Goal: Information Seeking & Learning: Understand process/instructions

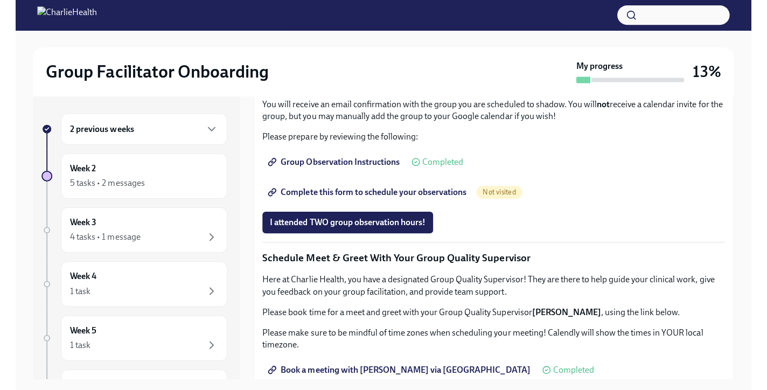
scroll to position [622, 0]
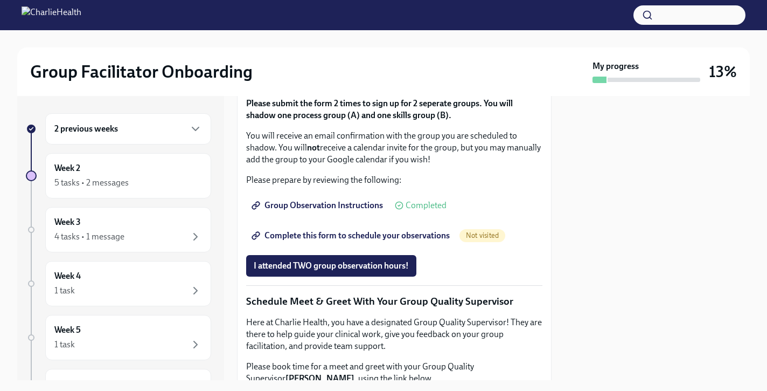
scroll to position [695, 0]
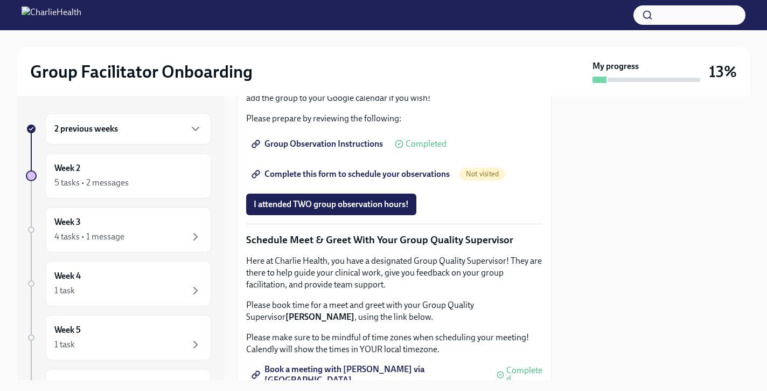
scroll to position [743, 0]
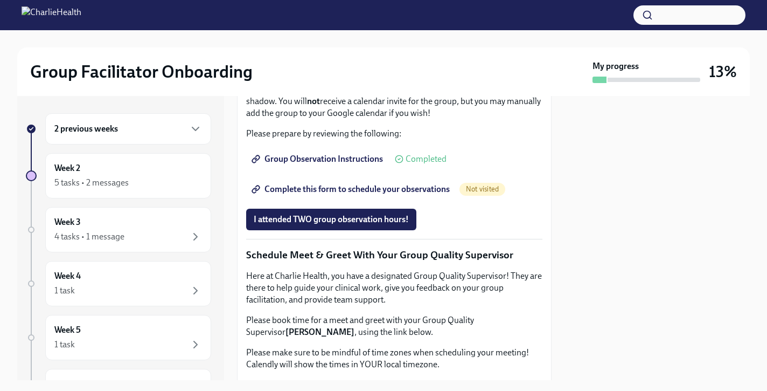
click at [141, 126] on div "2 previous weeks" at bounding box center [128, 128] width 148 height 13
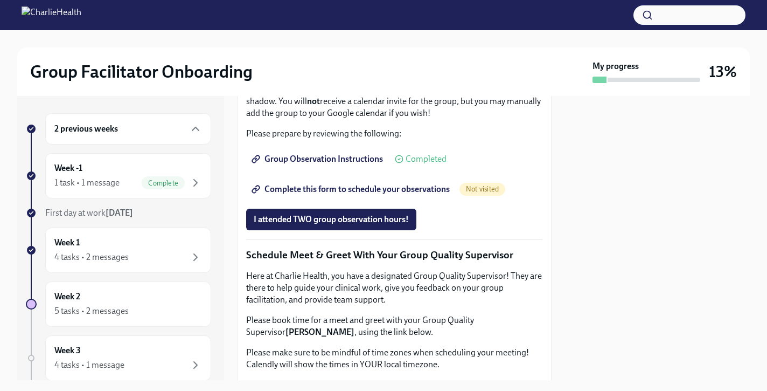
click at [122, 124] on div "2 previous weeks" at bounding box center [128, 128] width 148 height 13
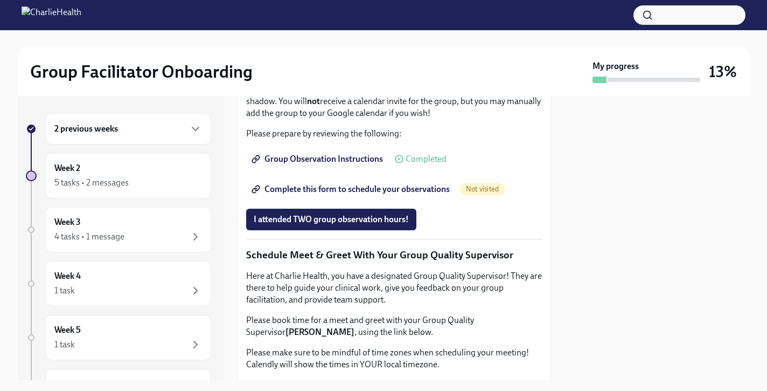
click at [122, 124] on div "2 previous weeks" at bounding box center [128, 128] width 148 height 13
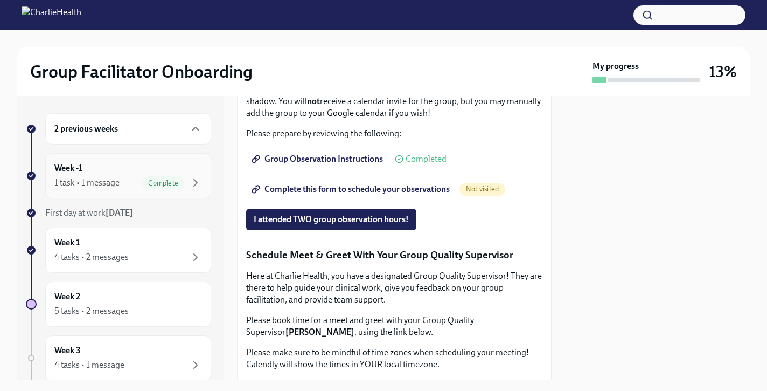
click at [92, 175] on div "Week -1 1 task • 1 message Complete" at bounding box center [128, 175] width 148 height 27
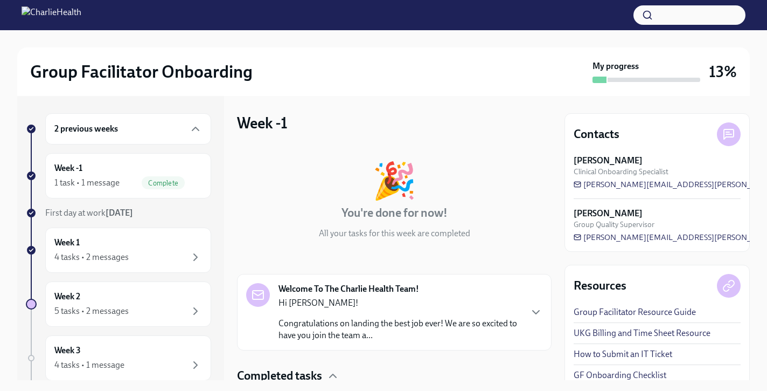
scroll to position [82, 0]
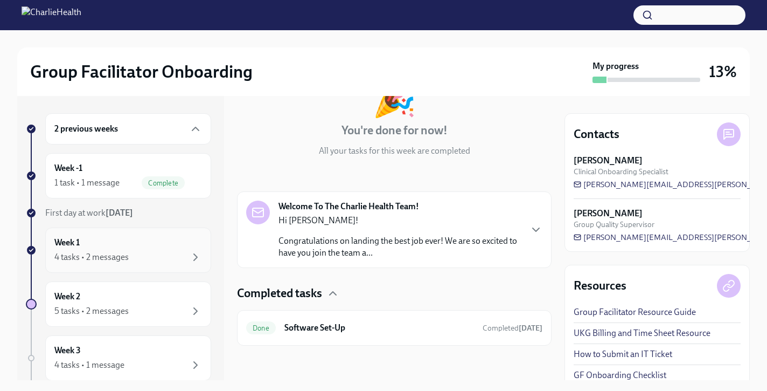
click at [160, 241] on div "Week 1 4 tasks • 2 messages" at bounding box center [128, 250] width 148 height 27
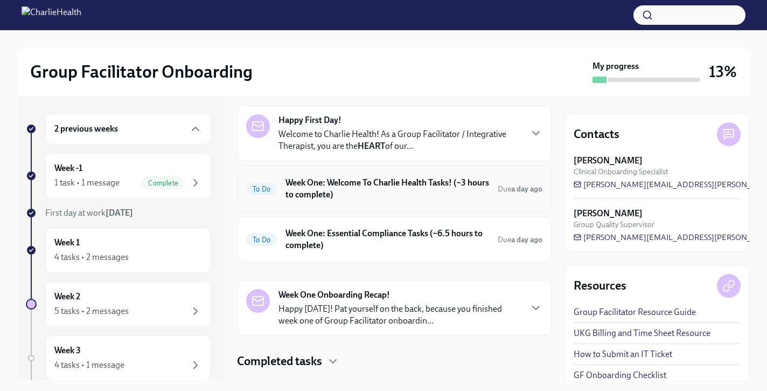
scroll to position [49, 0]
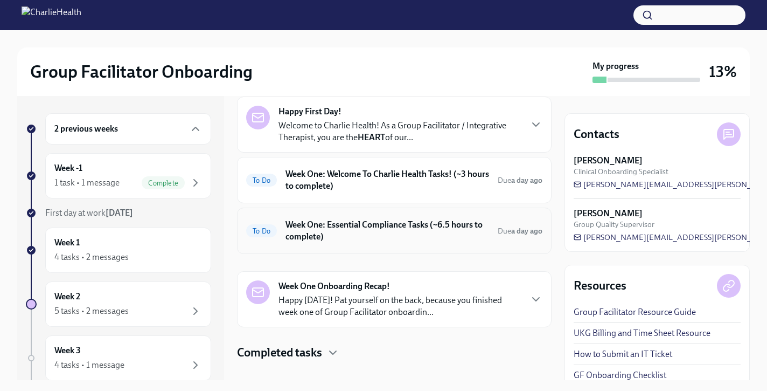
click at [335, 225] on h6 "Week One: Essential Compliance Tasks (~6.5 hours to complete)" at bounding box center [388, 231] width 204 height 24
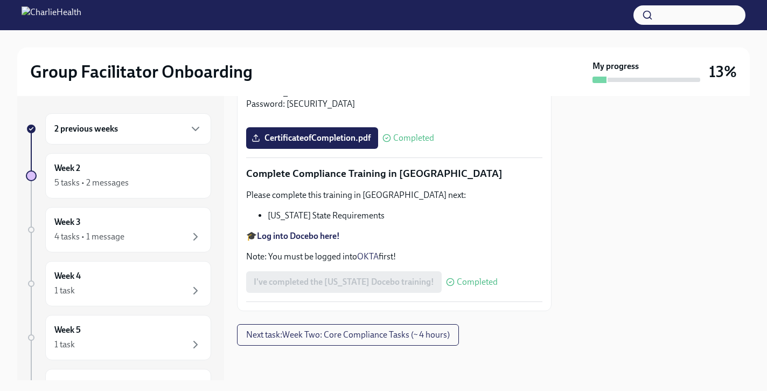
scroll to position [2411, 0]
click at [331, 211] on li "[US_STATE] State Requirements" at bounding box center [405, 216] width 275 height 12
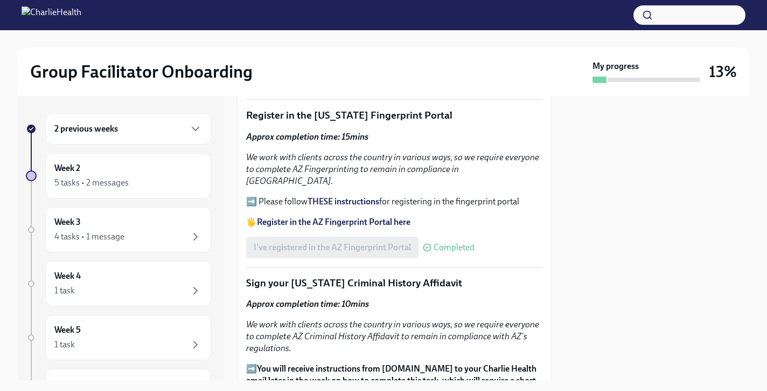
scroll to position [1320, 0]
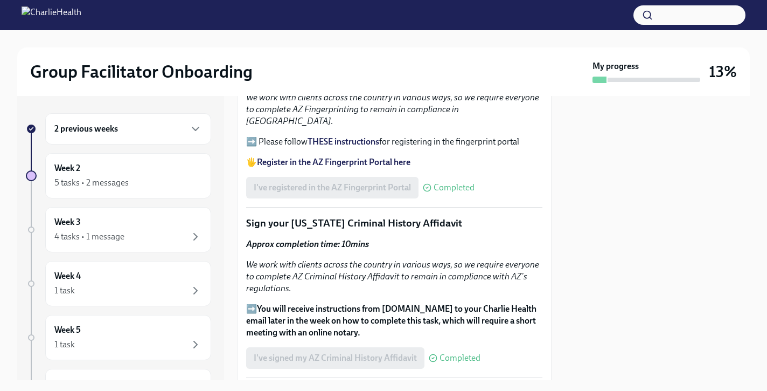
click at [334, 239] on strong "Approx completion time: 10mins" at bounding box center [307, 244] width 123 height 10
click at [329, 309] on strong "You will receive instructions from [DOMAIN_NAME] to your Charlie Health email l…" at bounding box center [391, 320] width 290 height 34
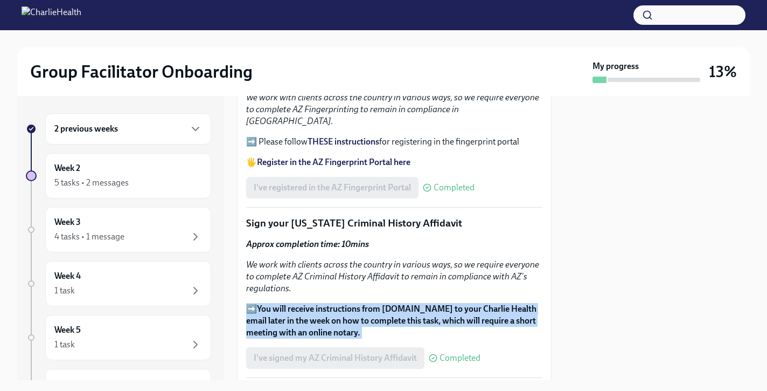
click at [329, 309] on strong "You will receive instructions from [DOMAIN_NAME] to your Charlie Health email l…" at bounding box center [391, 320] width 290 height 34
click at [328, 313] on strong "You will receive instructions from [DOMAIN_NAME] to your Charlie Health email l…" at bounding box center [391, 320] width 290 height 34
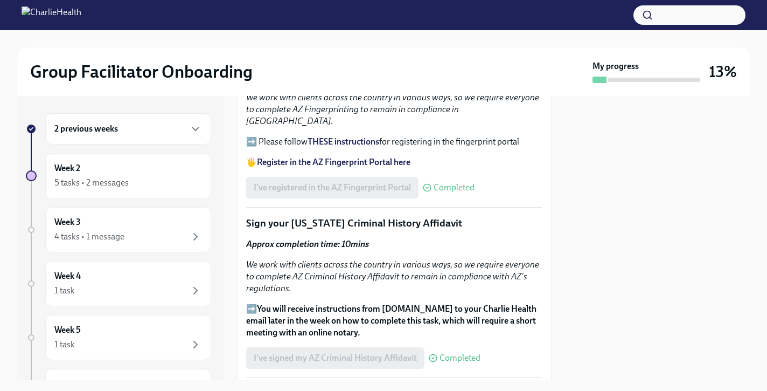
click at [332, 303] on strong "You will receive instructions from [DOMAIN_NAME] to your Charlie Health email l…" at bounding box center [391, 320] width 290 height 34
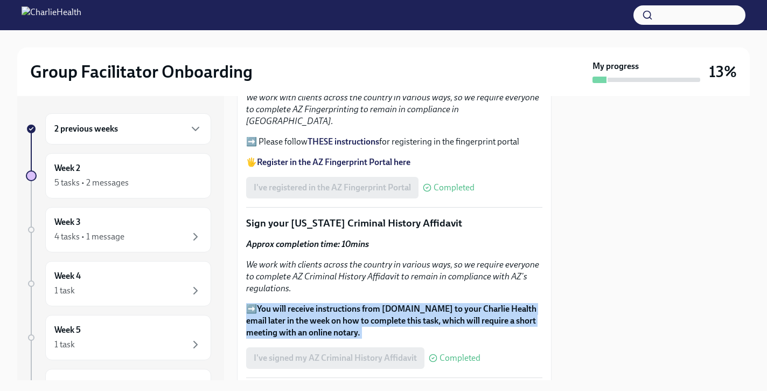
click at [332, 303] on strong "You will receive instructions from [DOMAIN_NAME] to your Charlie Health email l…" at bounding box center [391, 320] width 290 height 34
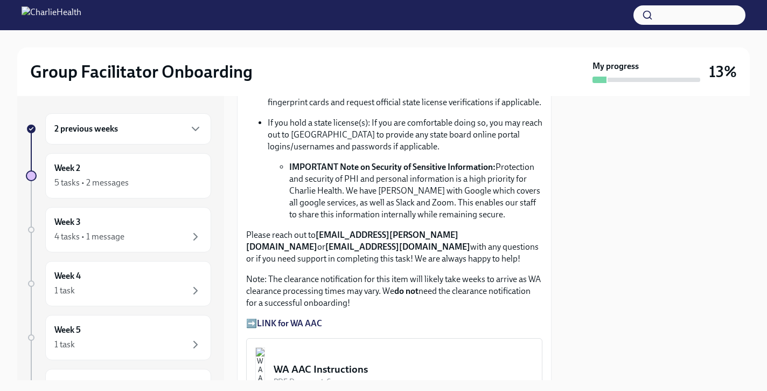
scroll to position [778, 0]
click at [359, 142] on p "If you hold a state license(s): If you are comfortable doing so, you may reach …" at bounding box center [405, 135] width 275 height 36
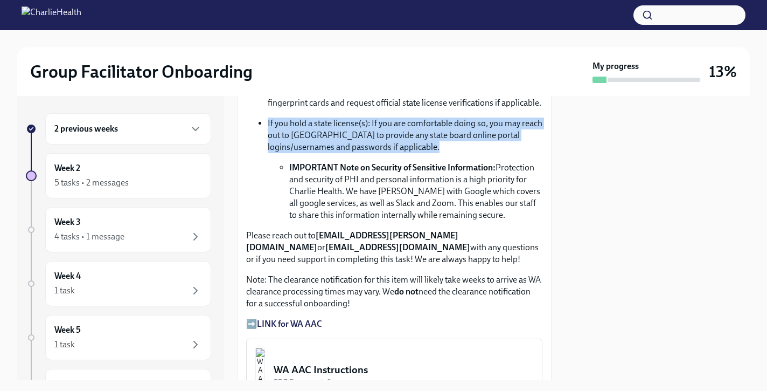
click at [359, 142] on p "If you hold a state license(s): If you are comfortable doing so, you may reach …" at bounding box center [405, 135] width 275 height 36
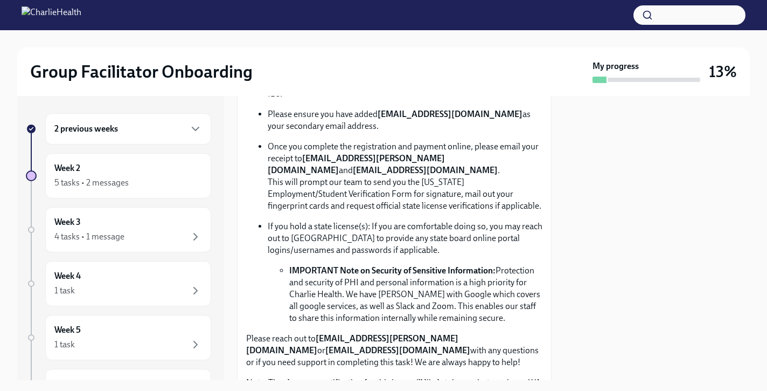
scroll to position [672, 0]
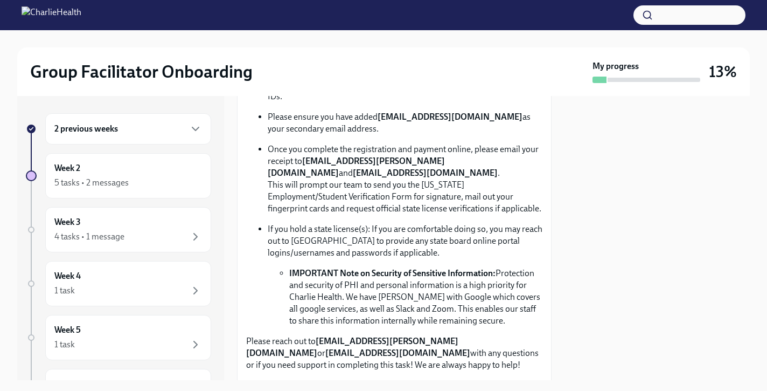
click at [357, 225] on p "If you hold a state license(s): If you are comfortable doing so, you may reach …" at bounding box center [405, 241] width 275 height 36
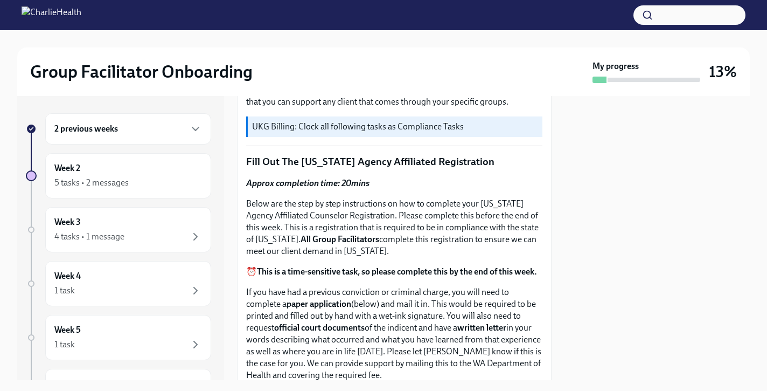
scroll to position [359, 0]
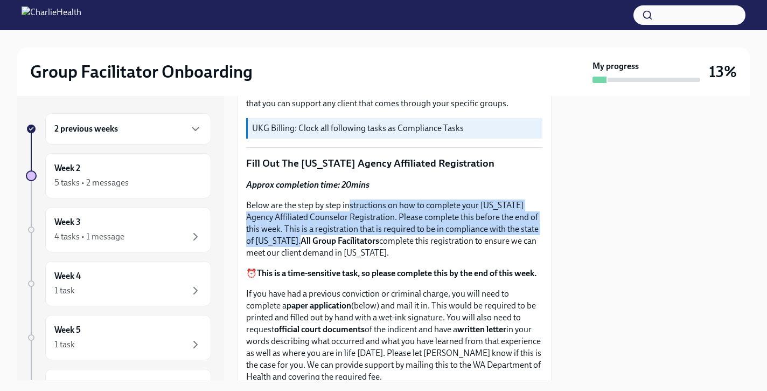
drag, startPoint x: 349, startPoint y: 204, endPoint x: 301, endPoint y: 241, distance: 60.6
click at [301, 241] on p "Below are the step by step instructions on how to complete your [US_STATE] Agen…" at bounding box center [394, 228] width 296 height 59
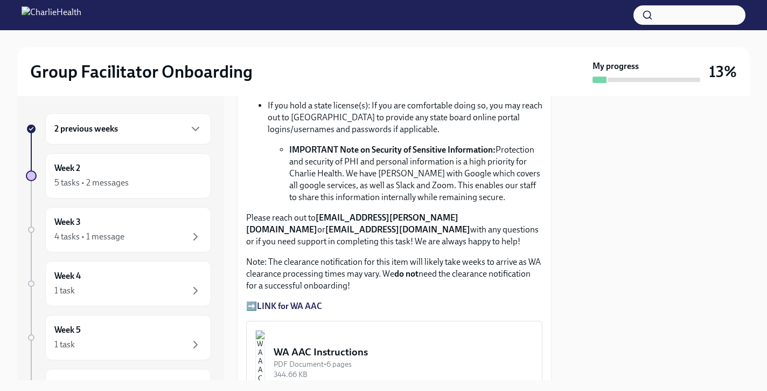
scroll to position [797, 0]
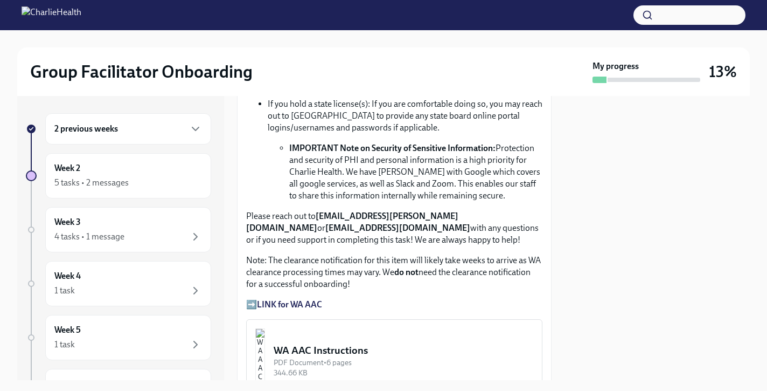
click at [322, 112] on p "If you hold a state license(s): If you are comfortable doing so, you may reach …" at bounding box center [405, 116] width 275 height 36
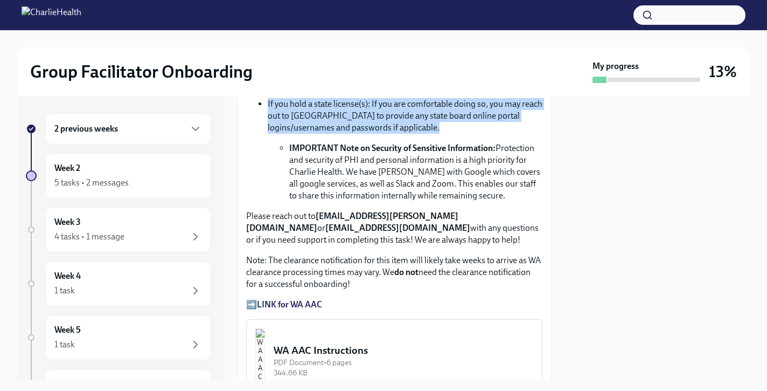
click at [322, 112] on p "If you hold a state license(s): If you are comfortable doing so, you may reach …" at bounding box center [405, 116] width 275 height 36
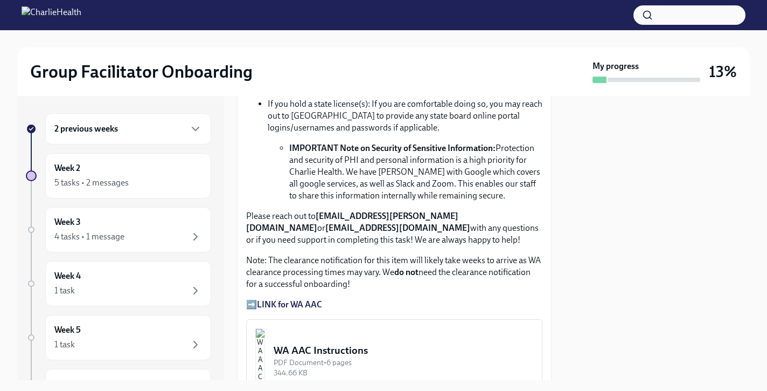
click at [322, 126] on p "If you hold a state license(s): If you are comfortable doing so, you may reach …" at bounding box center [405, 116] width 275 height 36
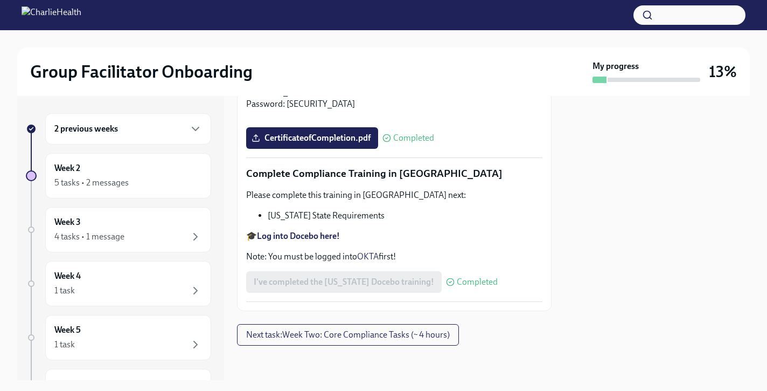
scroll to position [2411, 0]
click at [83, 226] on div "Week 3 4 tasks • 1 message" at bounding box center [128, 229] width 148 height 27
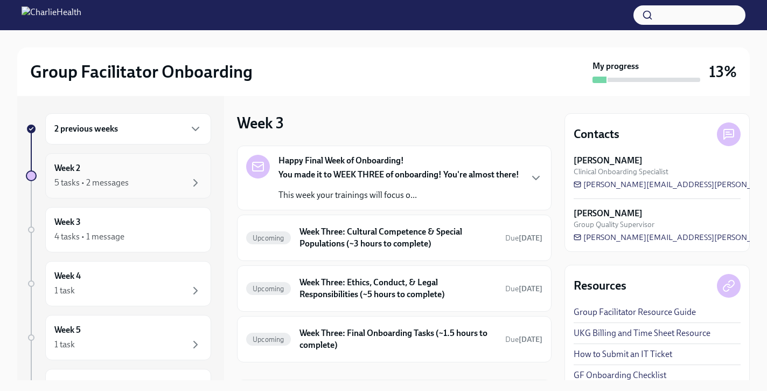
click at [96, 196] on div "Week 2 5 tasks • 2 messages" at bounding box center [128, 175] width 166 height 45
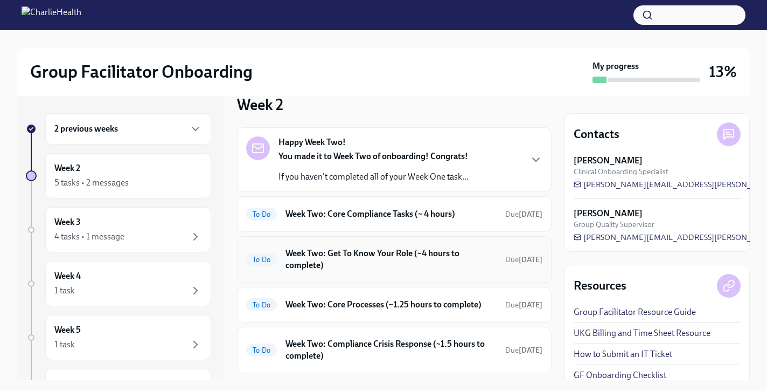
scroll to position [14, 0]
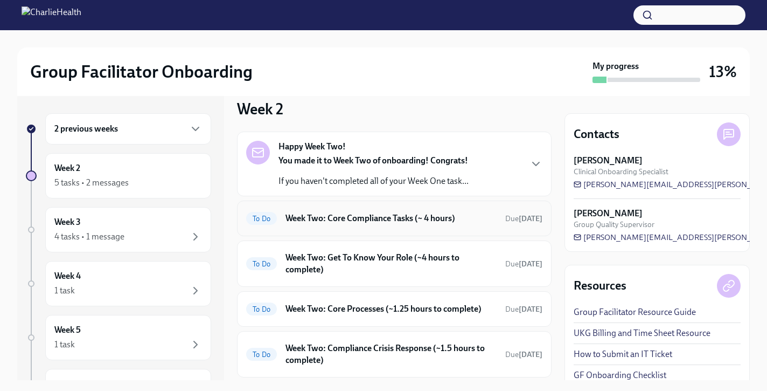
click at [397, 228] on div "To Do Week Two: Core Compliance Tasks (~ 4 hours) Due [DATE]" at bounding box center [394, 218] width 315 height 36
click at [372, 219] on h6 "Week Two: Core Compliance Tasks (~ 4 hours)" at bounding box center [391, 218] width 211 height 12
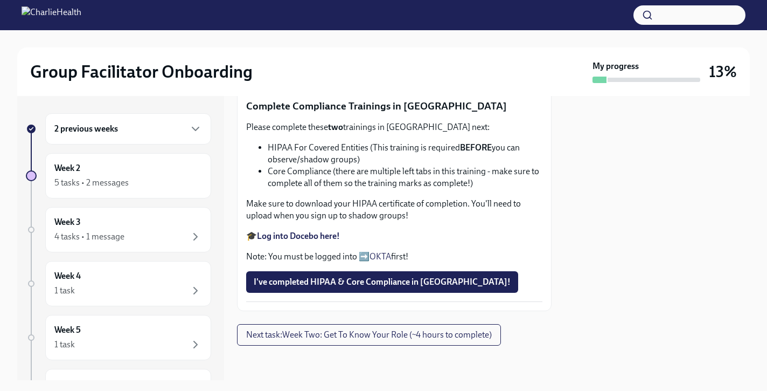
scroll to position [625, 0]
click at [299, 241] on strong "Log into Docebo here!" at bounding box center [298, 236] width 83 height 10
